Goal: Information Seeking & Learning: Learn about a topic

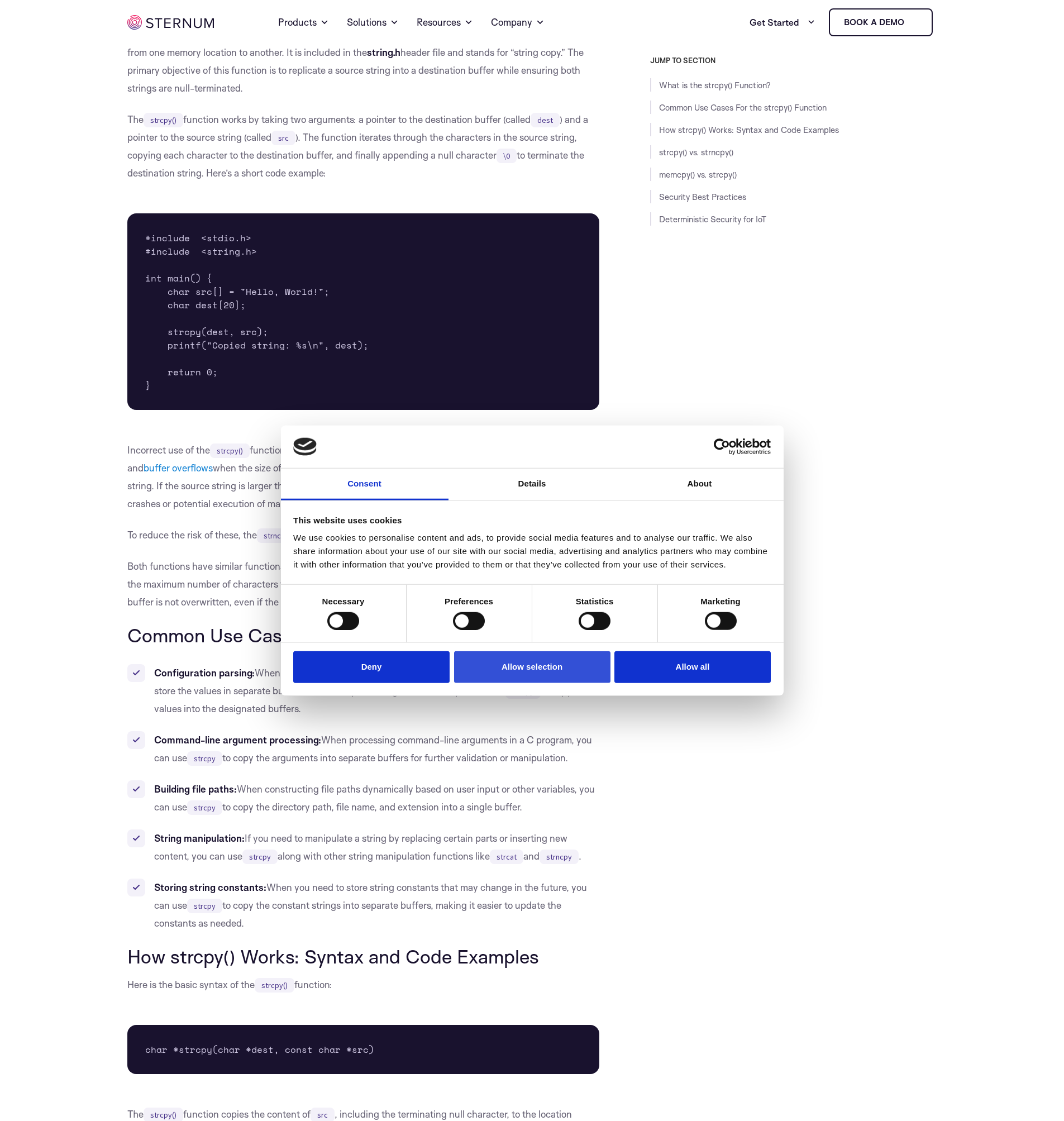
click at [500, 660] on button "Allow selection" at bounding box center [532, 667] width 156 height 32
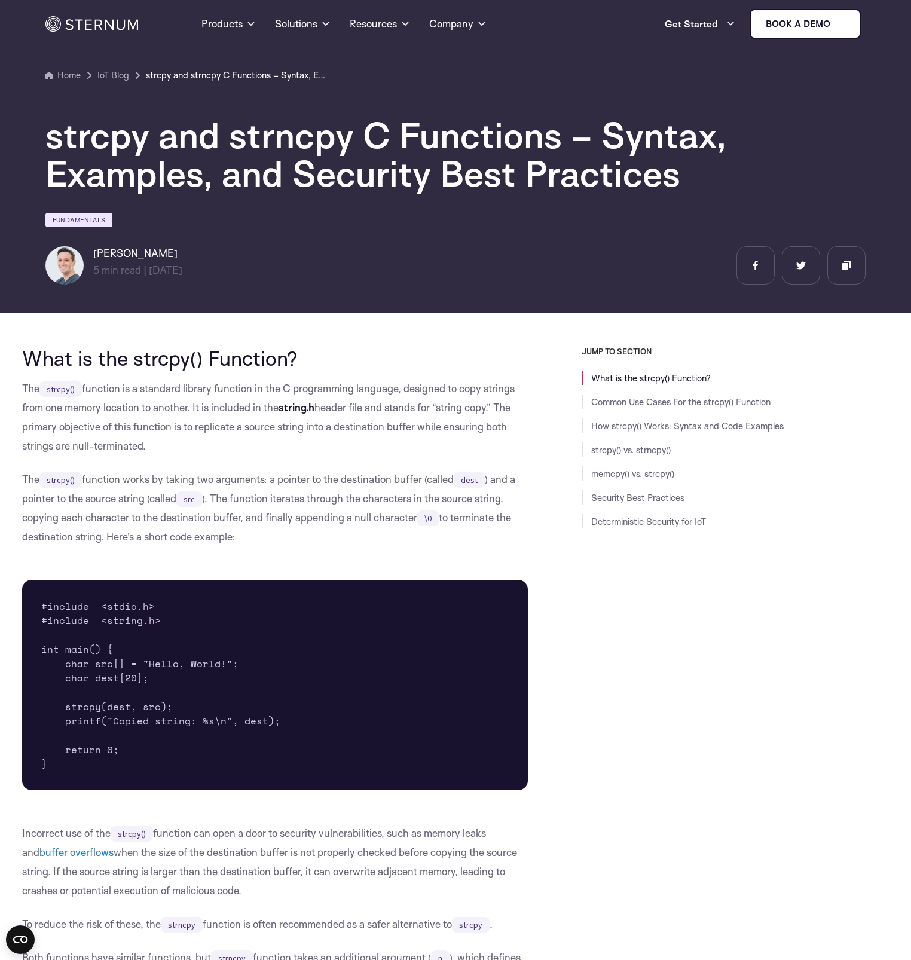
click at [678, 667] on div "JUMP TO SECTION What is the strcpy() Function? Common Use Cases For the strcpy(…" at bounding box center [708, 592] width 361 height 491
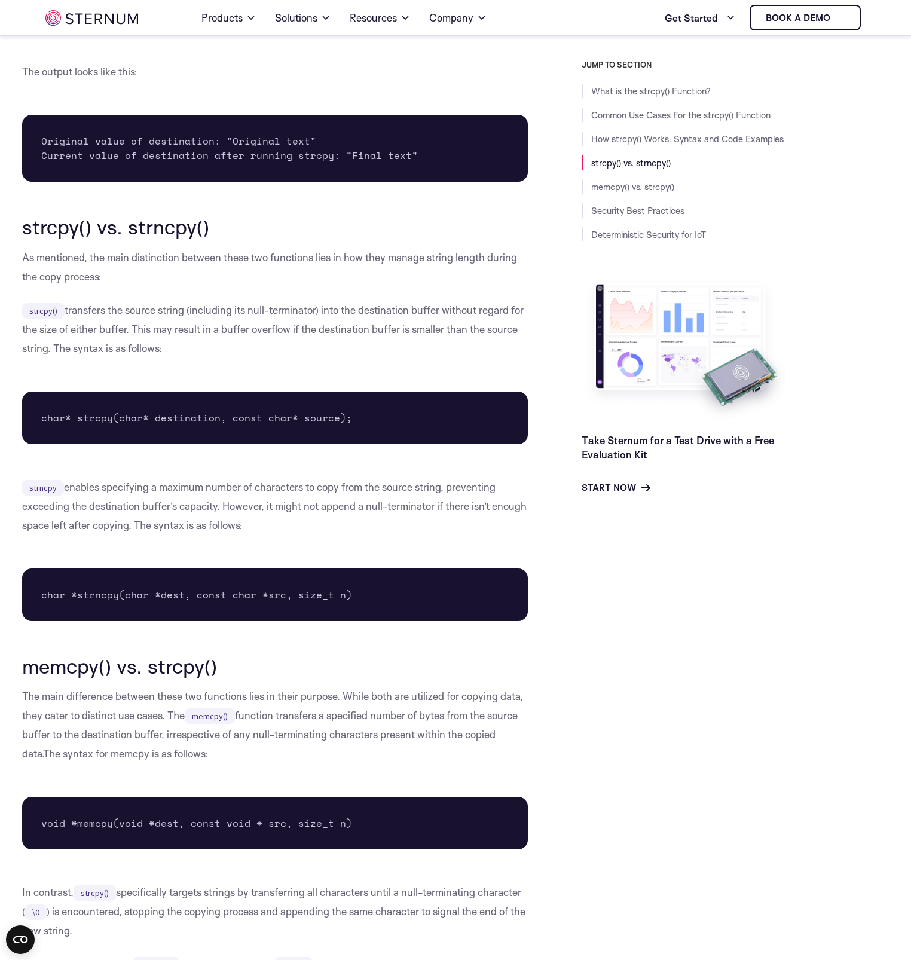
scroll to position [2231, 0]
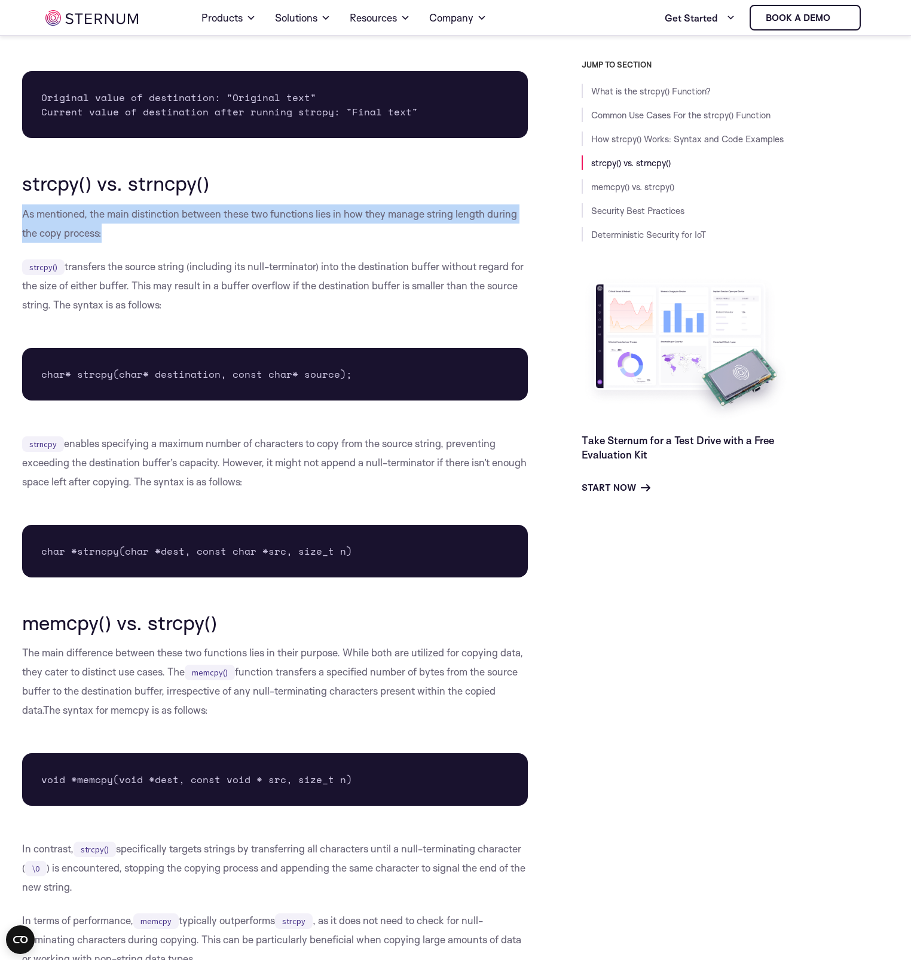
drag, startPoint x: 227, startPoint y: 286, endPoint x: 11, endPoint y: 215, distance: 227.5
click at [11, 215] on body "Consent Details [#IABV2SETTINGS#] About This website uses cookies We use cookie…" at bounding box center [455, 426] width 911 height 5315
click at [117, 231] on p "As mentioned, the main distinction between these two functions lies in how they…" at bounding box center [275, 223] width 506 height 38
drag, startPoint x: 90, startPoint y: 213, endPoint x: 100, endPoint y: 237, distance: 26.5
click at [100, 237] on p "As mentioned, the main distinction between these two functions lies in how they…" at bounding box center [275, 223] width 506 height 38
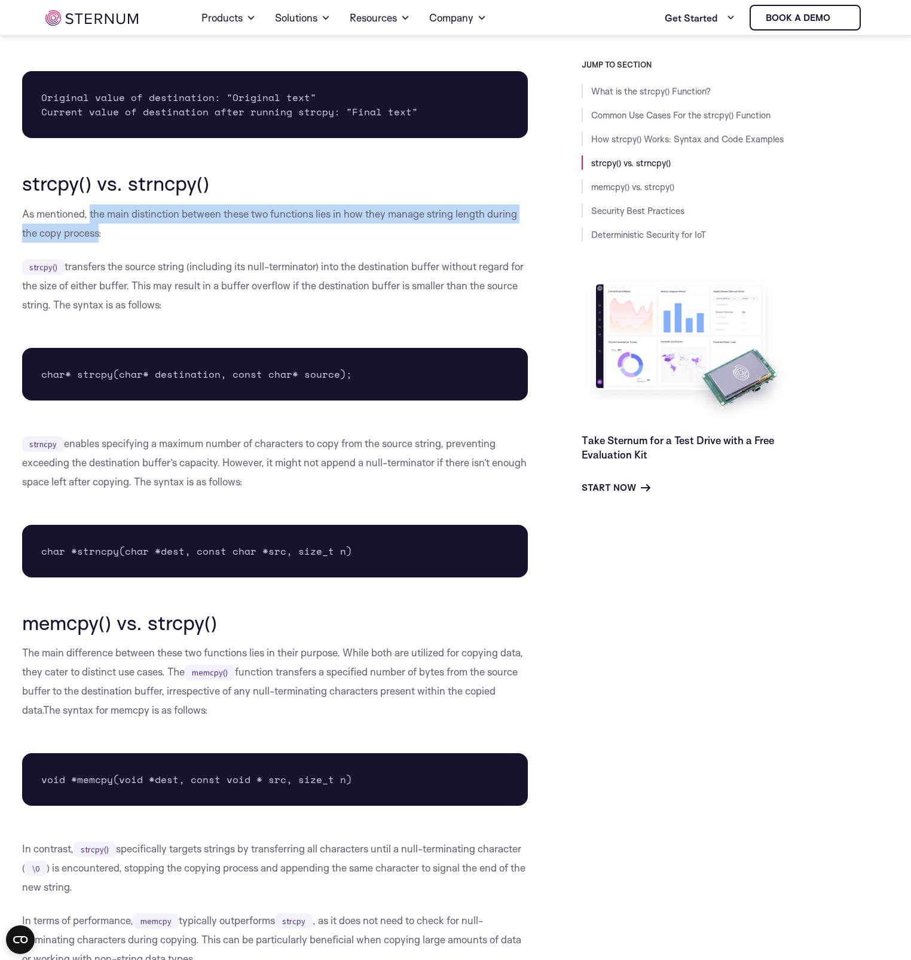
copy p "the main distinction between these two functions lies in how they manage string…"
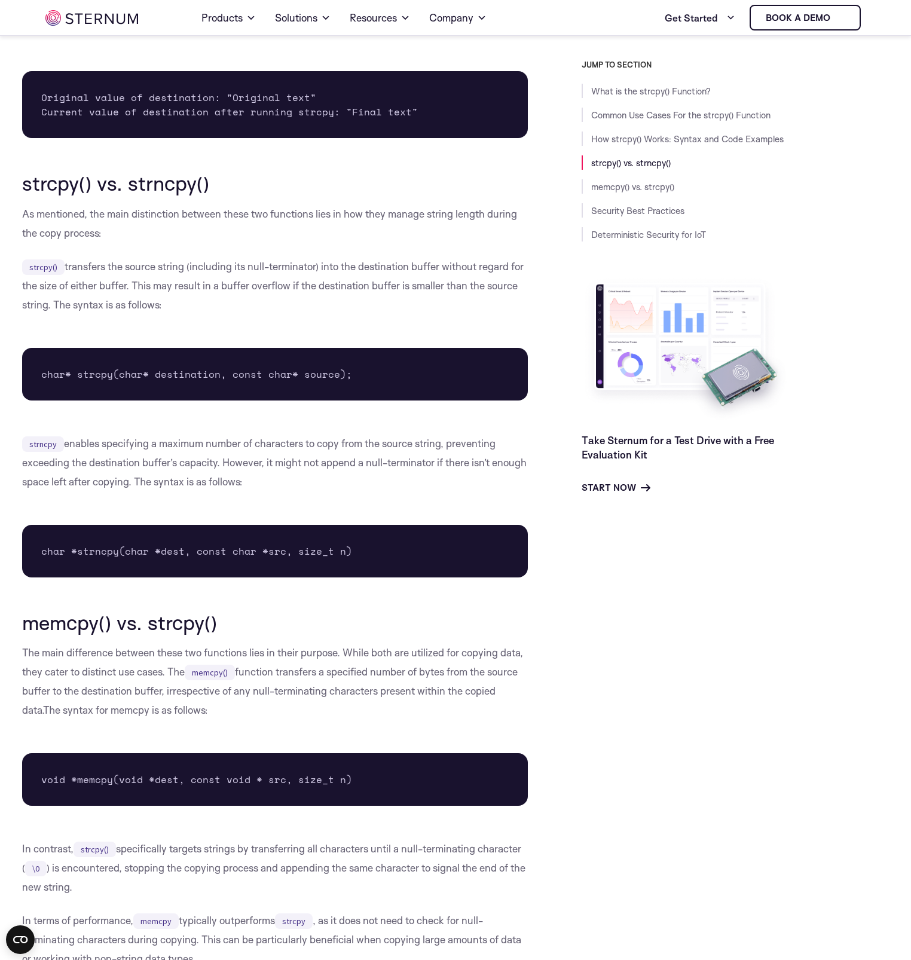
click at [207, 304] on p "strcpy() transfers the source string (including its null-terminator) into the d…" at bounding box center [275, 285] width 506 height 57
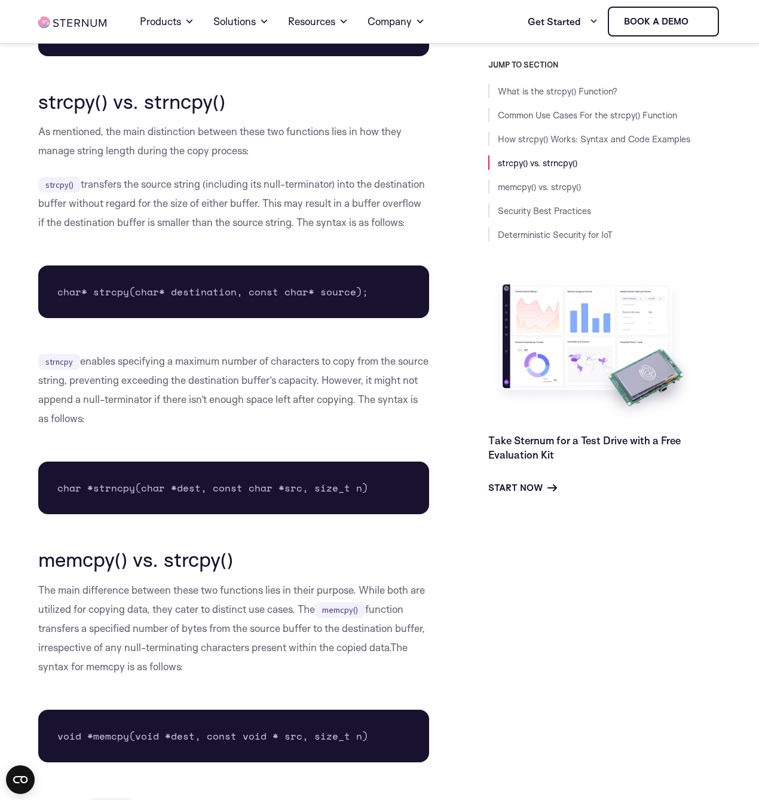
scroll to position [2566, 0]
